Goal: Navigation & Orientation: Find specific page/section

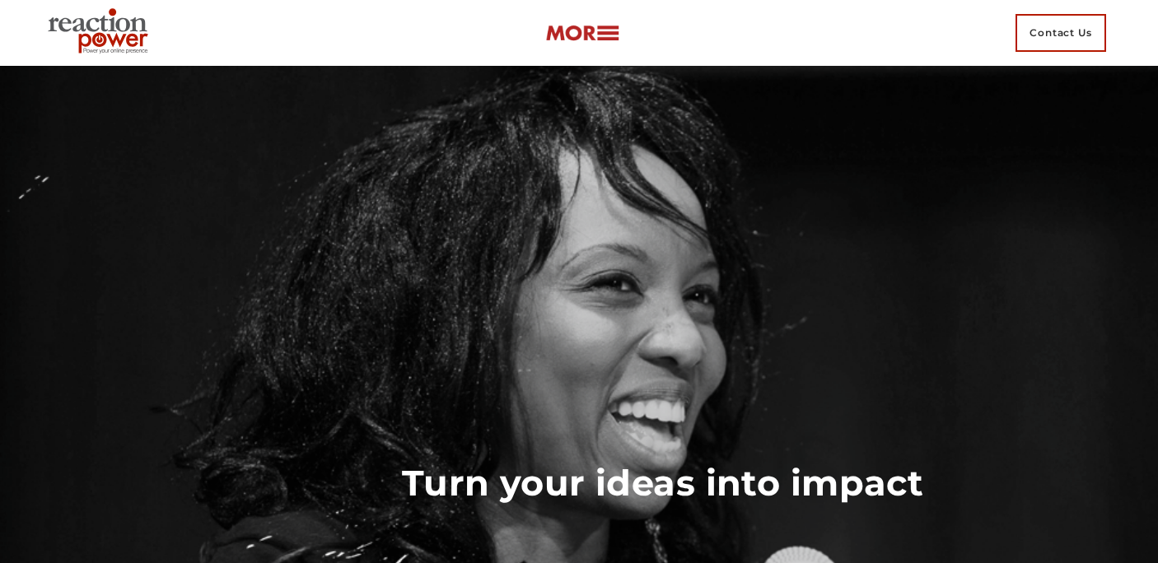
click at [602, 36] on img at bounding box center [582, 33] width 74 height 19
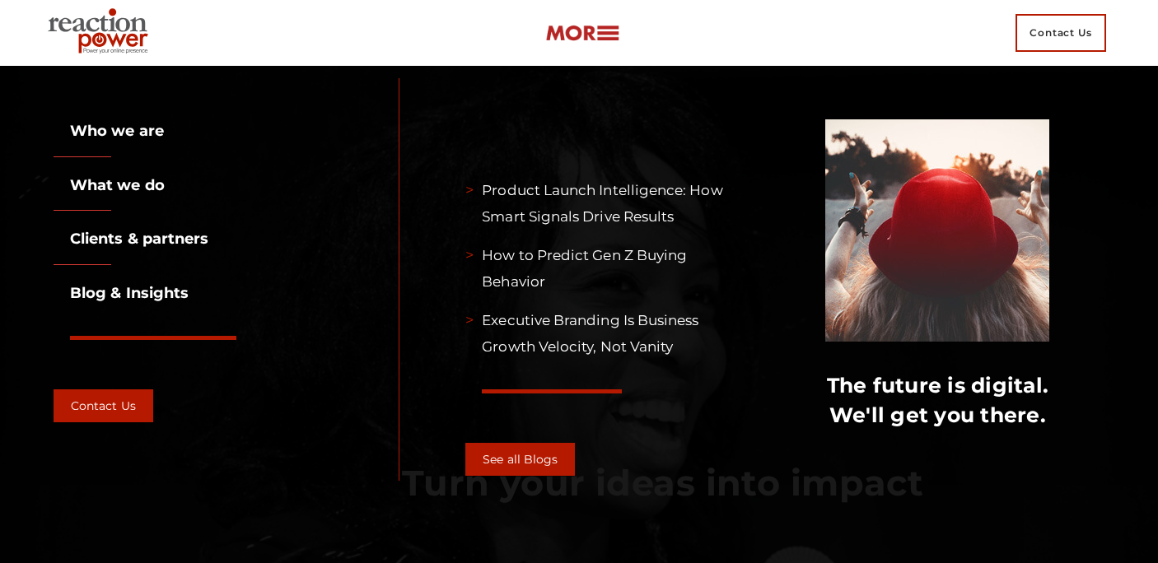
click at [112, 139] on link "Who we are" at bounding box center [109, 131] width 110 height 18
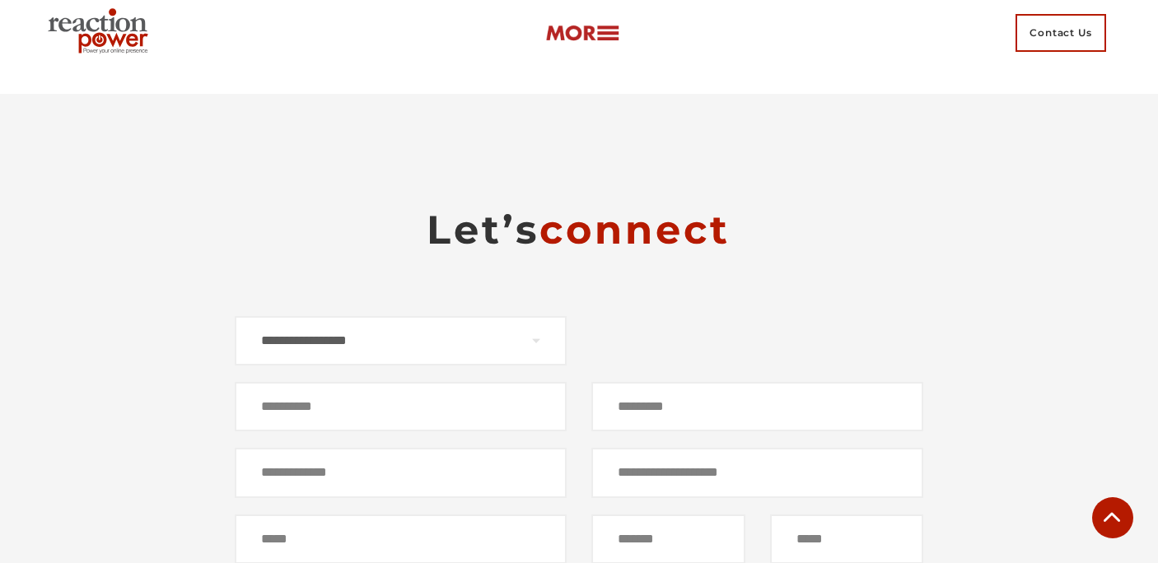
scroll to position [10141, 0]
click at [619, 31] on div "Contact Us" at bounding box center [579, 33] width 1076 height 66
click at [605, 31] on img at bounding box center [582, 33] width 74 height 19
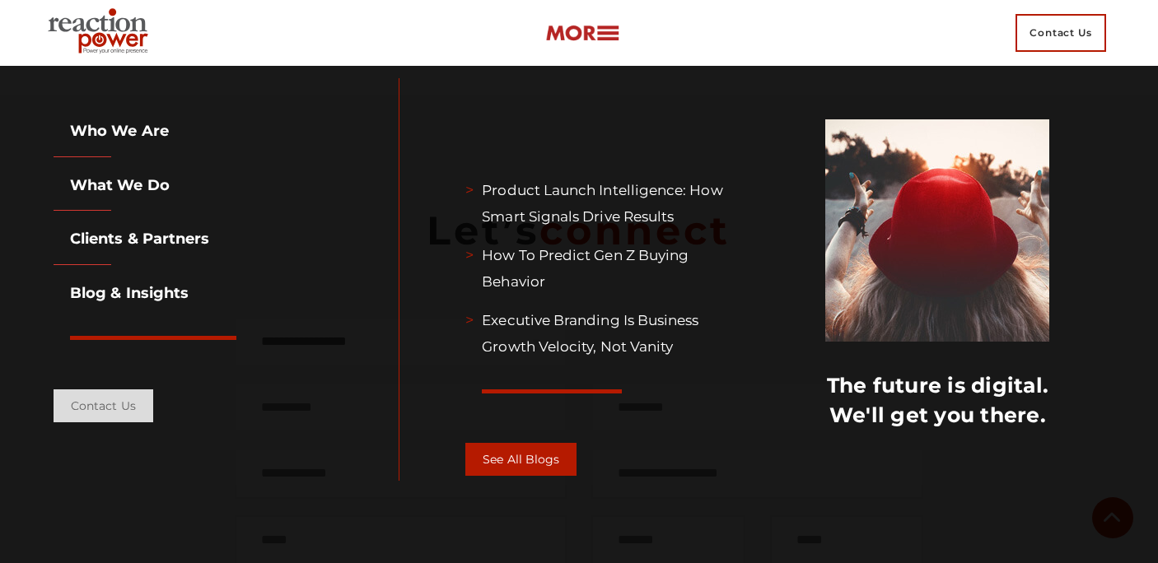
click at [110, 418] on link "Contact Us" at bounding box center [104, 406] width 100 height 33
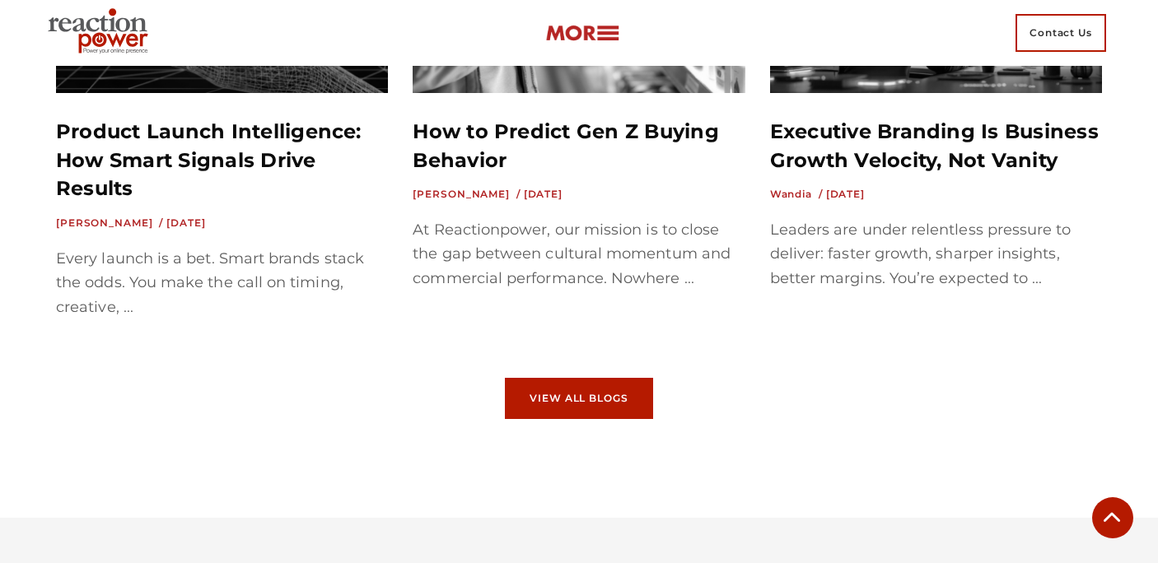
scroll to position [9419, 0]
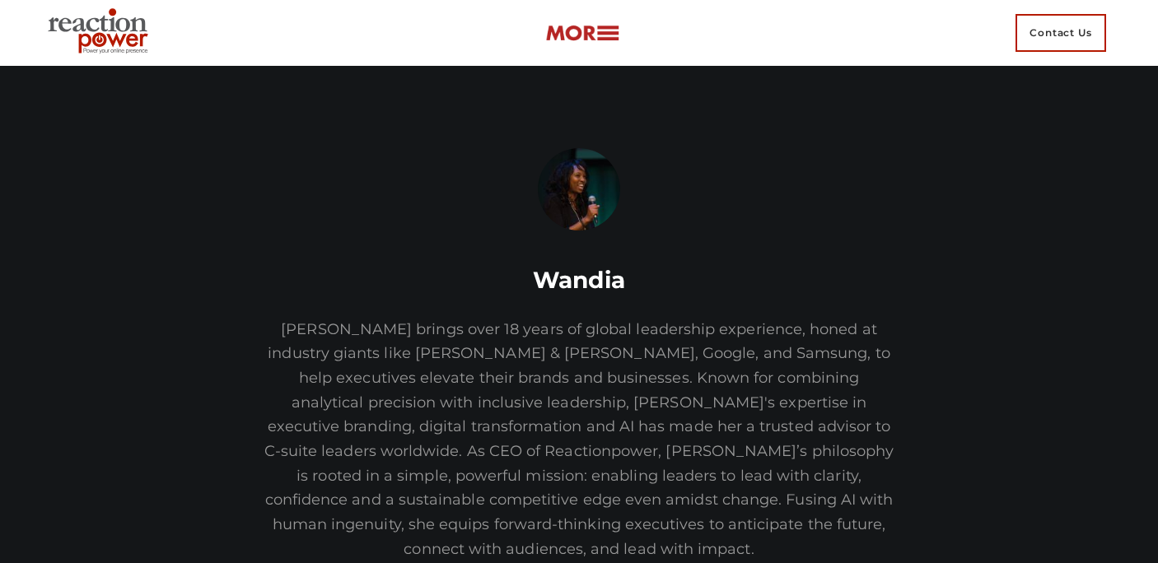
click at [583, 183] on img at bounding box center [579, 189] width 82 height 82
click at [583, 193] on img at bounding box center [579, 189] width 82 height 82
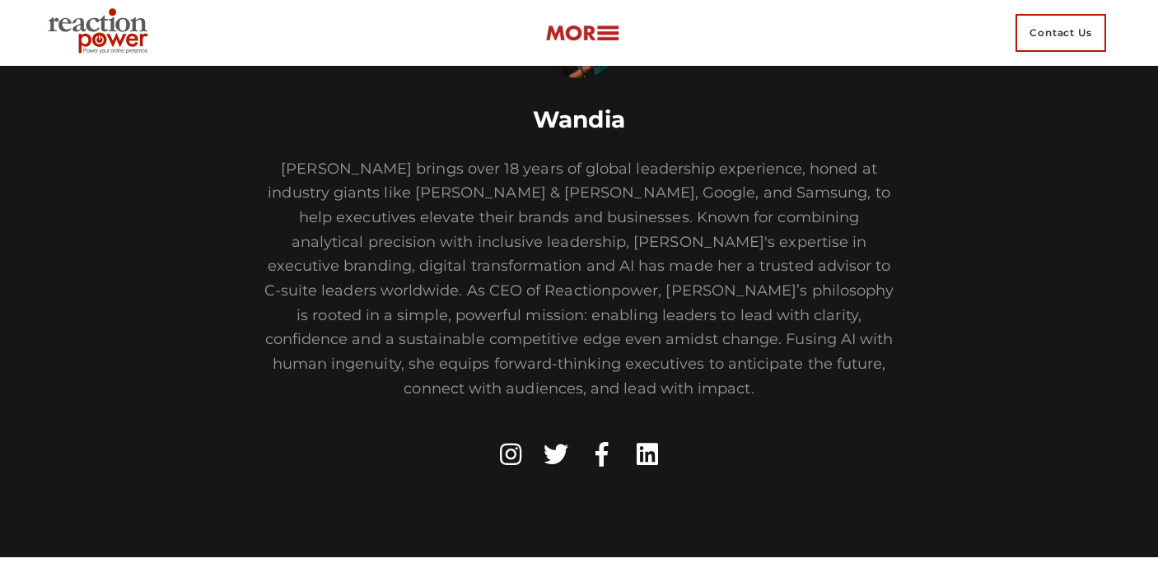
scroll to position [150, 0]
